Goal: Ask a question

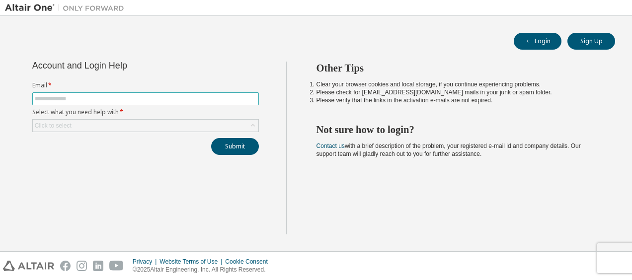
click at [96, 99] on input "text" at bounding box center [146, 99] width 222 height 8
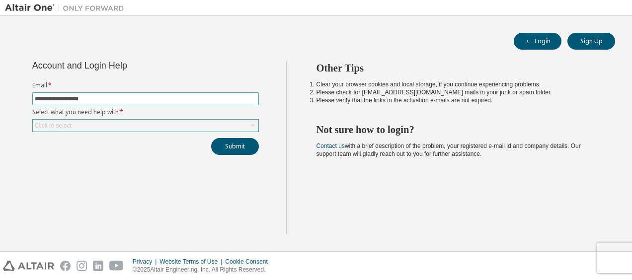
type input "**********"
click at [141, 125] on div "Click to select" at bounding box center [146, 126] width 226 height 12
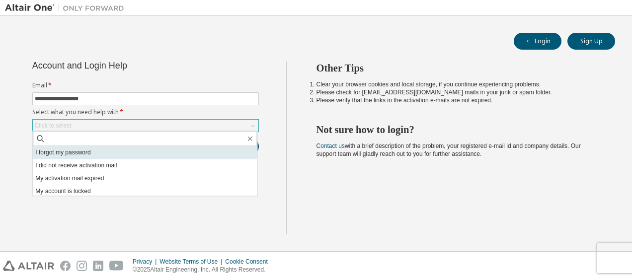
click at [86, 152] on li "I forgot my password" at bounding box center [145, 152] width 224 height 13
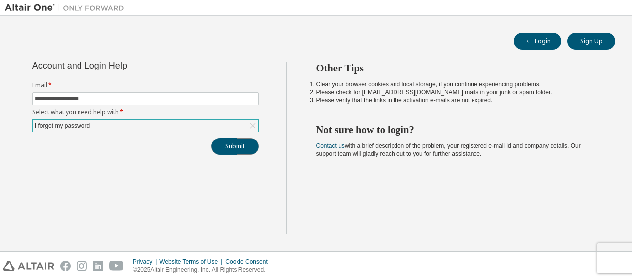
drag, startPoint x: 223, startPoint y: 150, endPoint x: 200, endPoint y: 166, distance: 27.4
click at [220, 151] on button "Submit" at bounding box center [235, 146] width 48 height 17
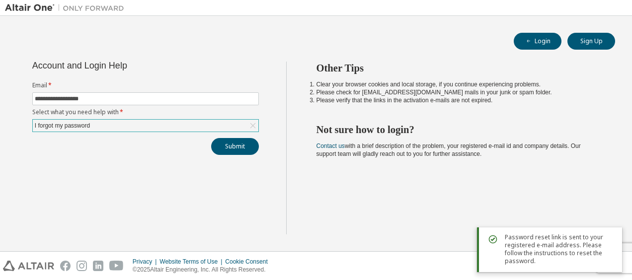
click at [160, 122] on div "I forgot my password" at bounding box center [146, 126] width 226 height 12
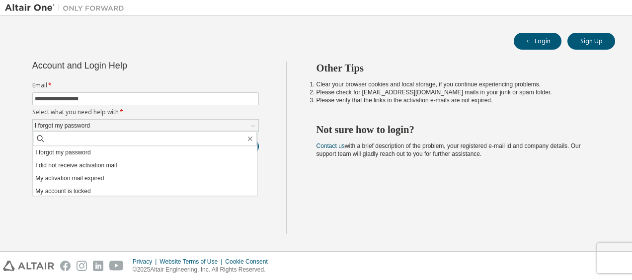
click at [406, 208] on div "Other Tips Clear your browser cookies and local storage, if you continue experi…" at bounding box center [456, 148] width 341 height 173
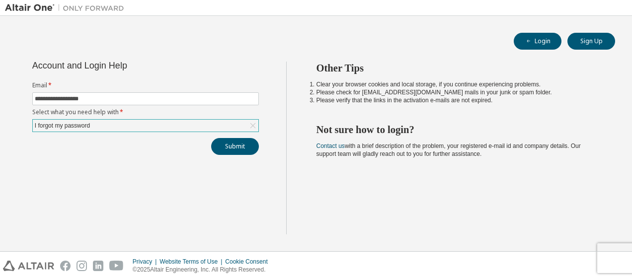
click at [171, 122] on div "I forgot my password" at bounding box center [146, 126] width 226 height 12
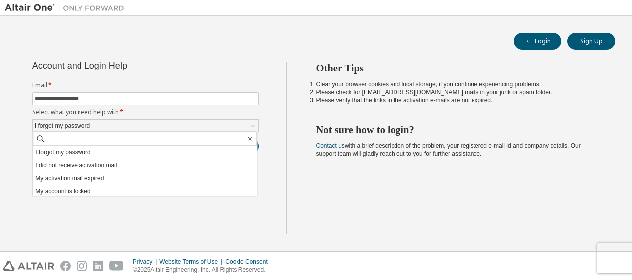
click at [237, 55] on div "**********" at bounding box center [316, 134] width 622 height 226
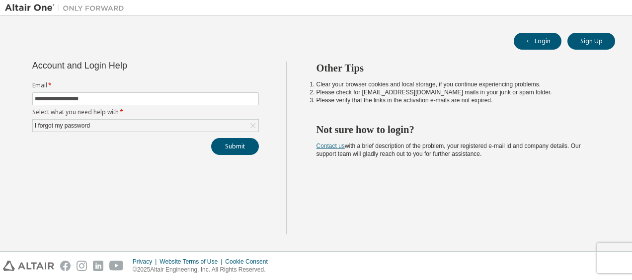
click at [327, 143] on link "Contact us" at bounding box center [330, 146] width 28 height 7
